Goal: Find specific page/section: Find specific page/section

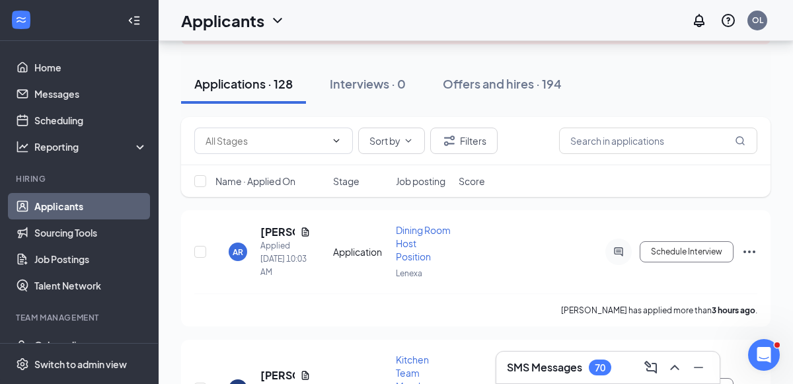
scroll to position [127, 0]
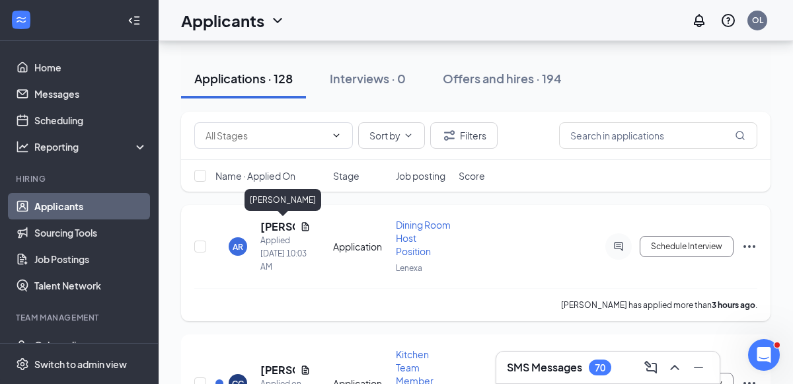
click at [270, 223] on h5 "[PERSON_NAME]" at bounding box center [277, 226] width 34 height 15
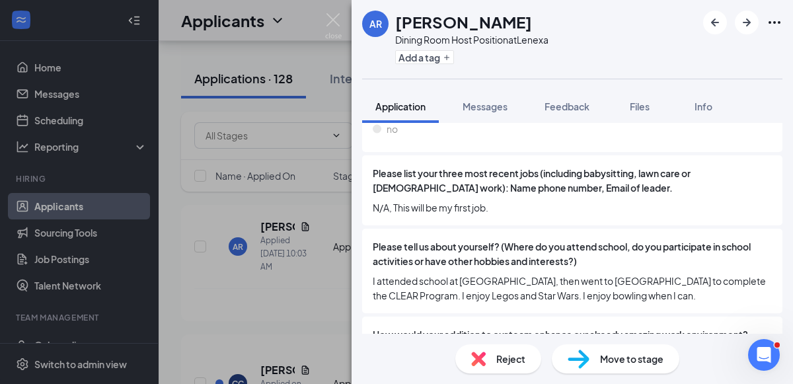
scroll to position [471, 0]
click at [330, 22] on img at bounding box center [333, 26] width 17 height 26
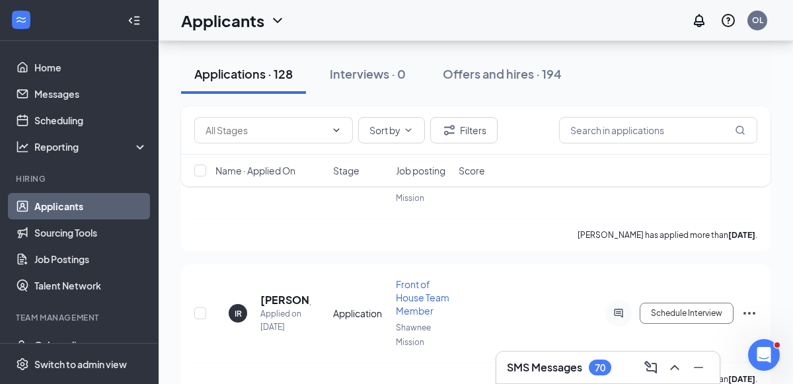
scroll to position [1517, 0]
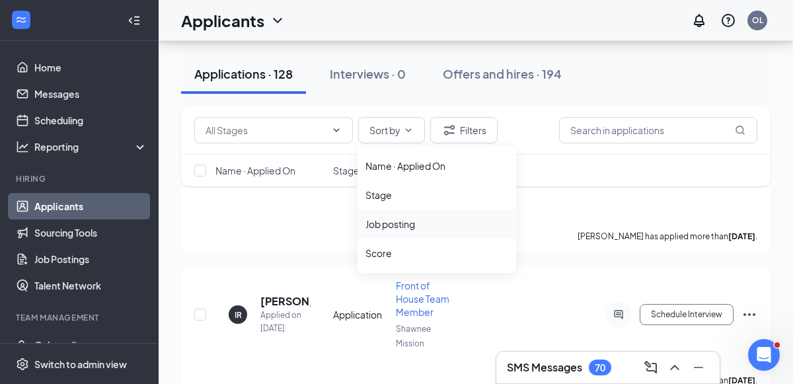
click at [416, 227] on div "Job posting" at bounding box center [436, 223] width 143 height 13
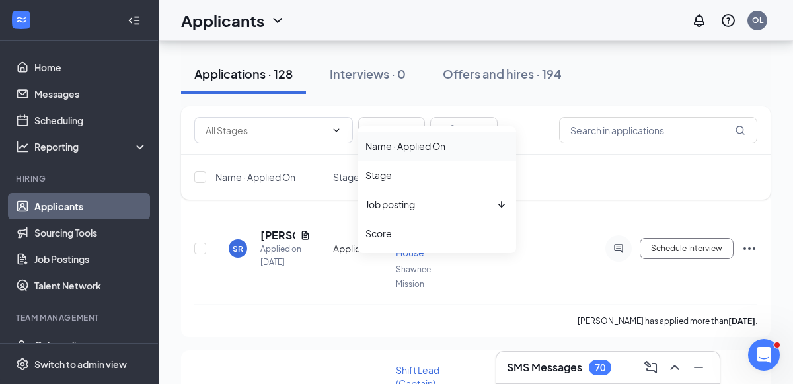
scroll to position [149, 0]
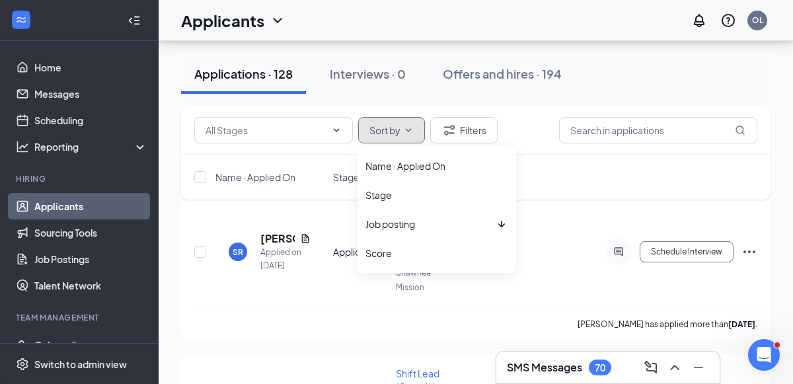
click at [407, 133] on icon "ChevronDown" at bounding box center [408, 130] width 11 height 11
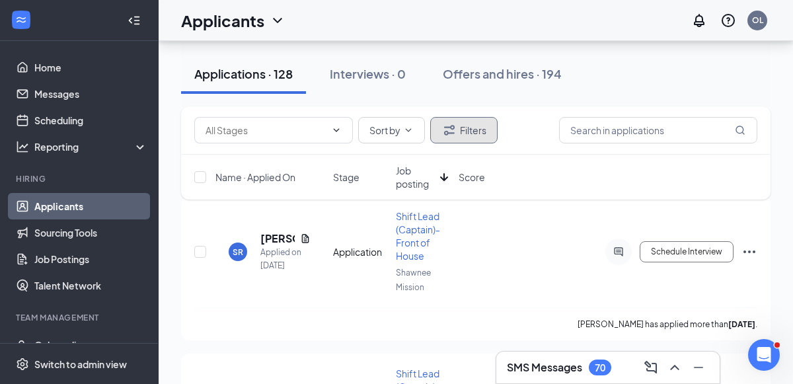
click at [471, 134] on button "Filters" at bounding box center [463, 130] width 67 height 26
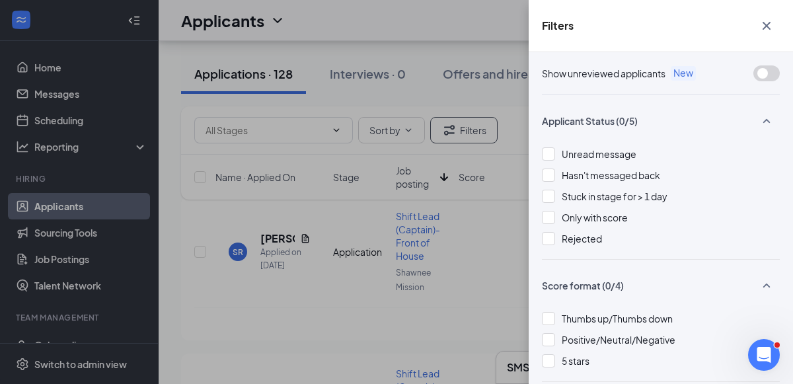
click at [342, 137] on div "Filters Show unreviewed applicants New Applicant Status (0/5) Unread message Ha…" at bounding box center [396, 192] width 793 height 384
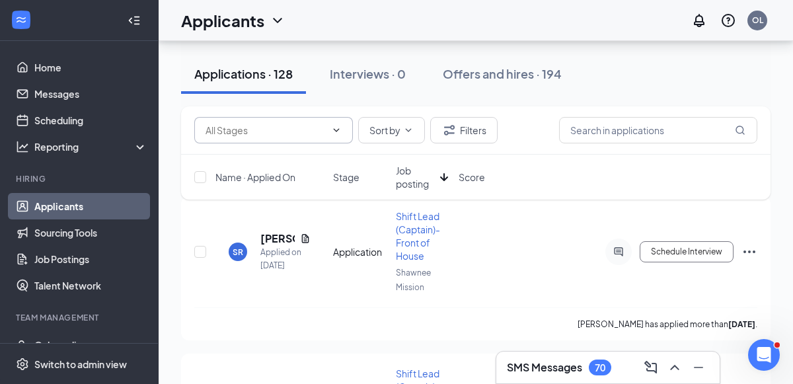
click at [336, 128] on icon "ChevronDown" at bounding box center [336, 130] width 11 height 11
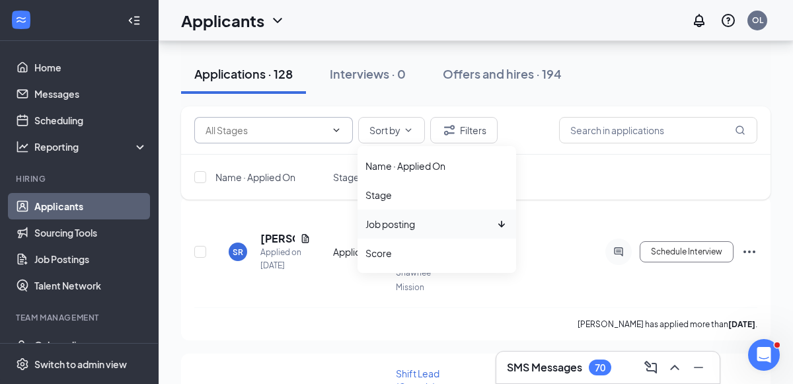
click at [515, 225] on li "Job posting" at bounding box center [436, 223] width 159 height 29
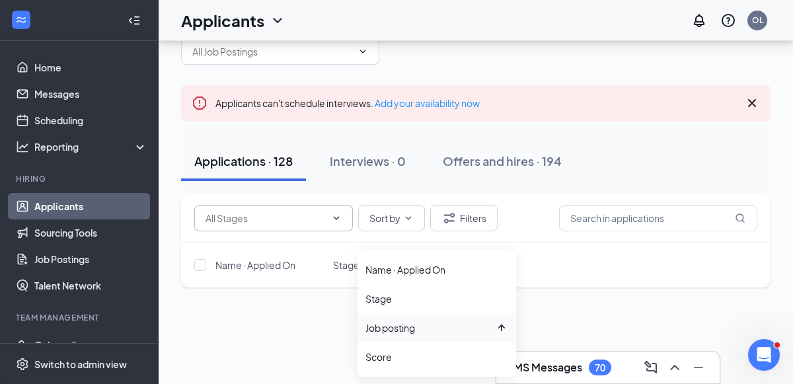
scroll to position [44, 0]
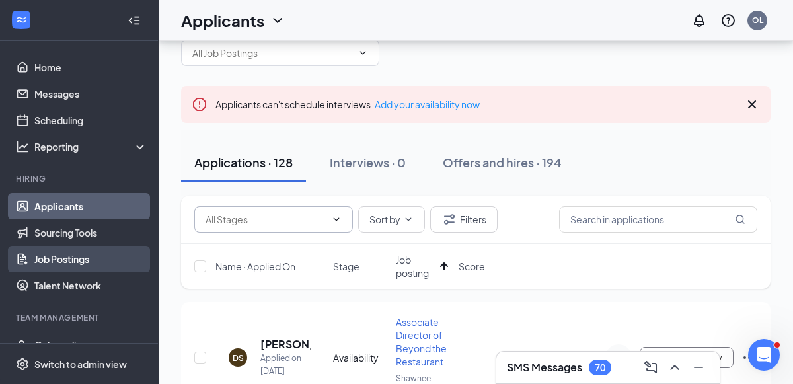
click at [90, 260] on link "Job Postings" at bounding box center [90, 259] width 113 height 26
